Goal: Obtain resource: Obtain resource

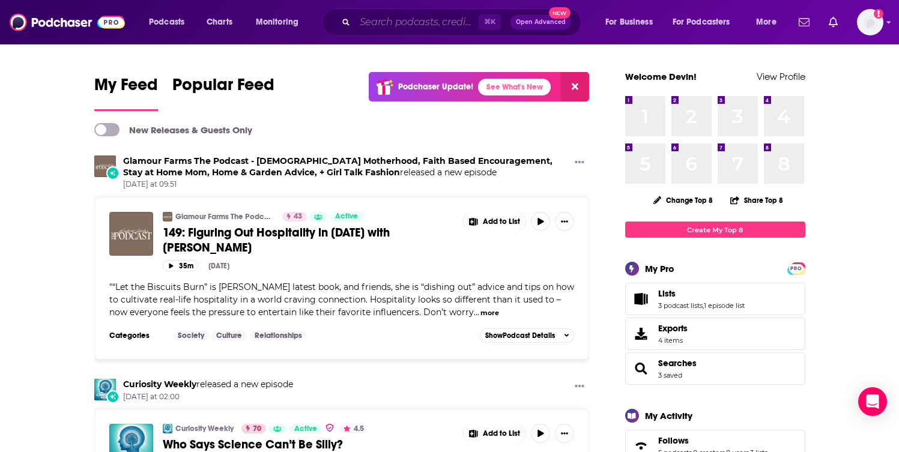
click at [387, 17] on input "Search podcasts, credits, & more..." at bounding box center [417, 22] width 124 height 19
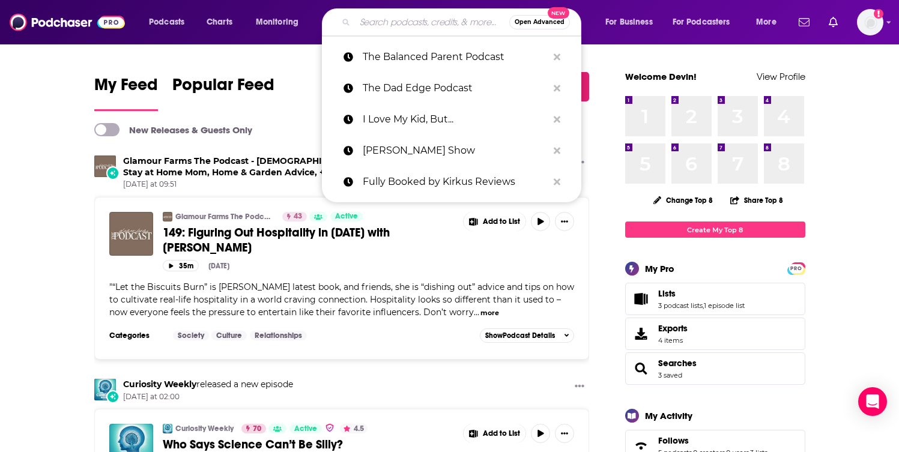
paste input "Hole in My Heart"
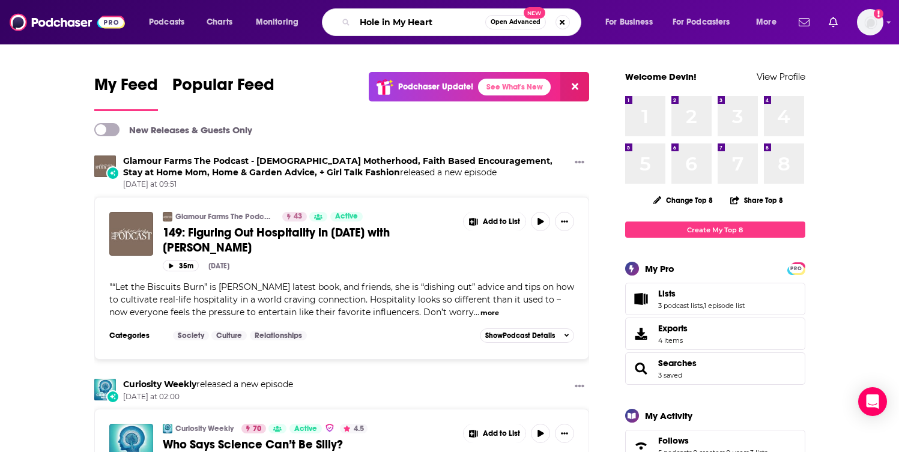
type input "Hole in My Heart"
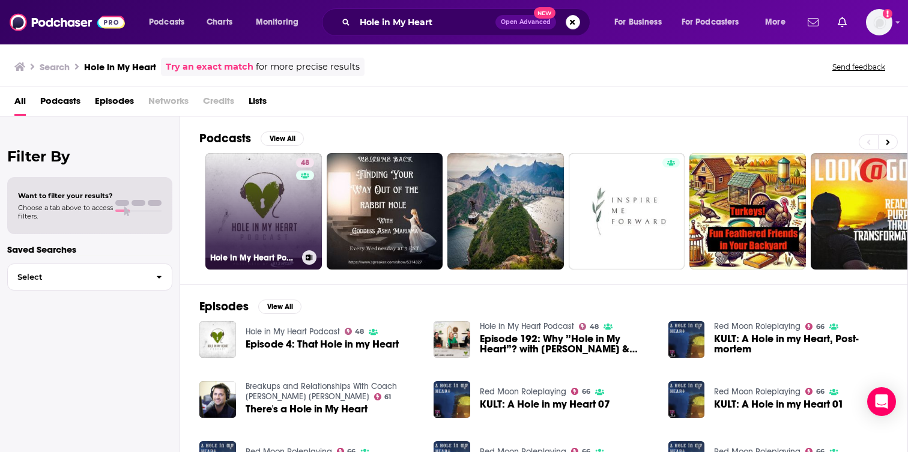
click at [245, 202] on link "48 Hole in My Heart Podcast" at bounding box center [263, 211] width 117 height 117
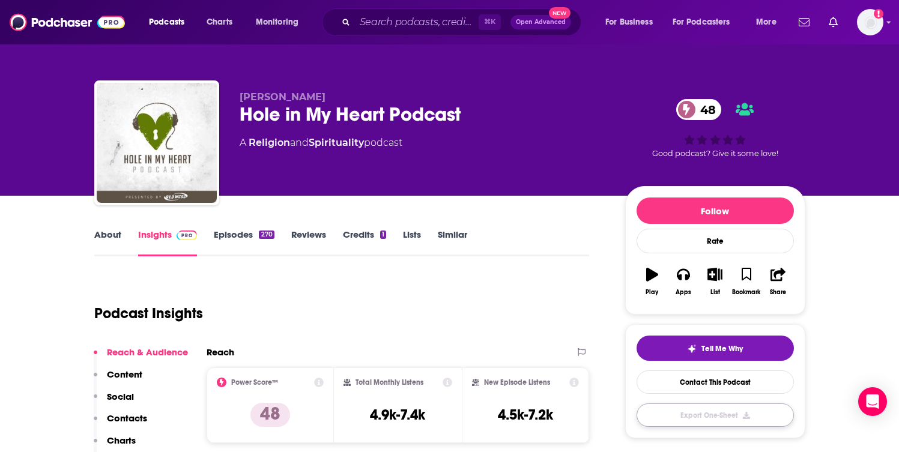
click at [754, 417] on button "Export One-Sheet" at bounding box center [715, 415] width 157 height 23
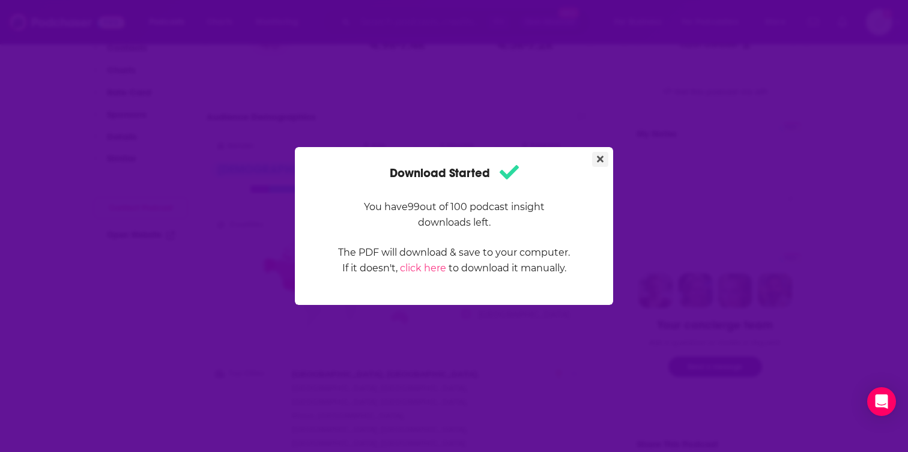
click at [599, 157] on icon "Close" at bounding box center [600, 159] width 7 height 10
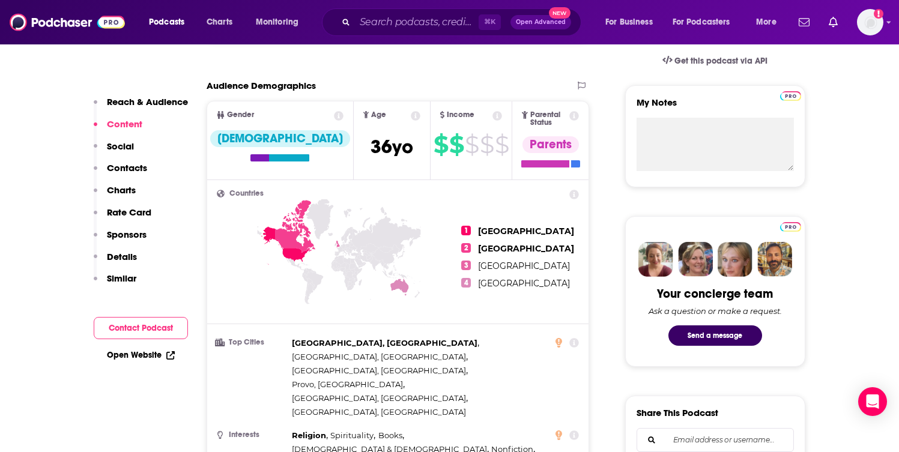
scroll to position [401, 0]
